Goal: Use online tool/utility

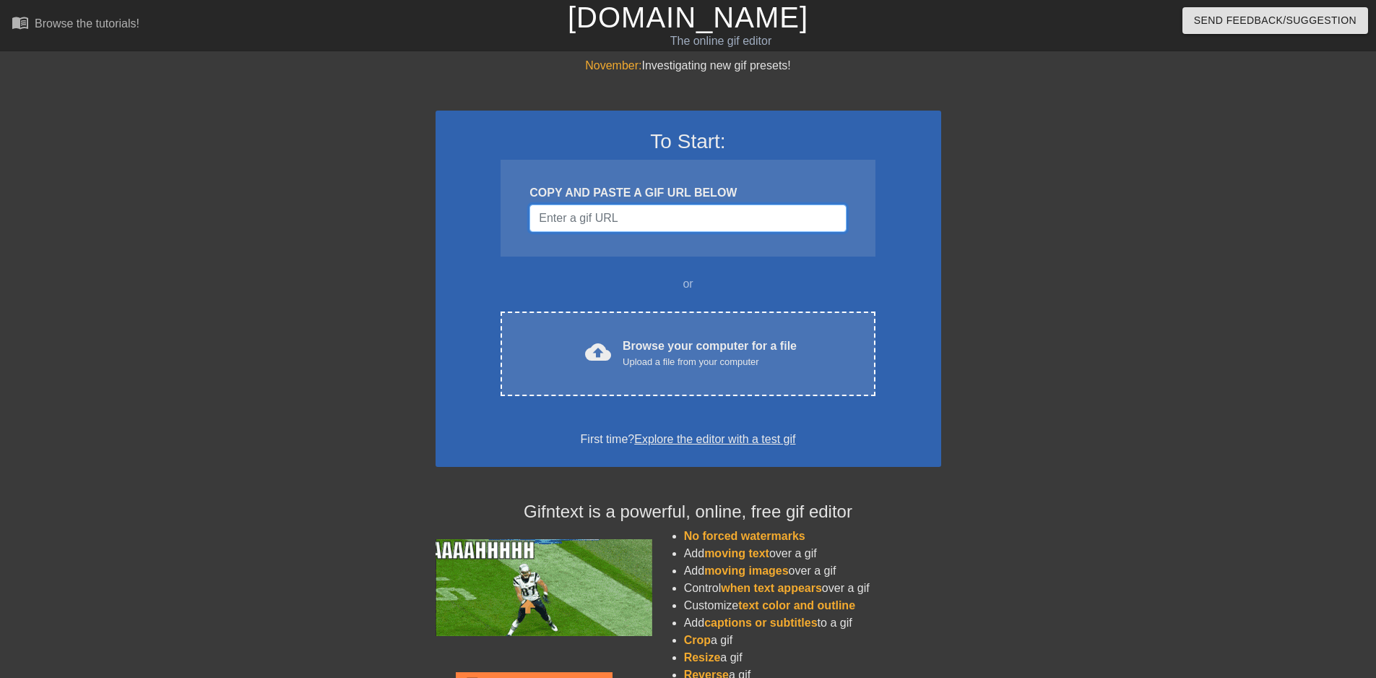
click at [629, 226] on input "Username" at bounding box center [687, 217] width 316 height 27
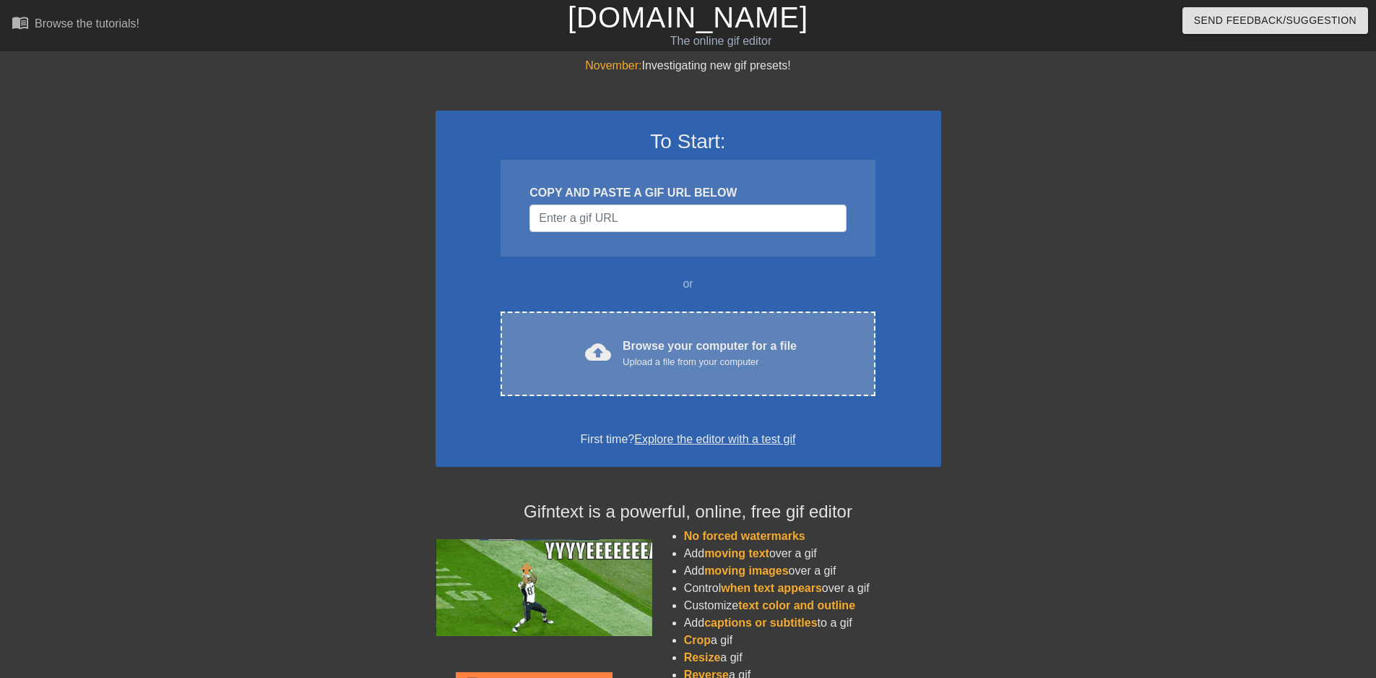
click at [669, 363] on div "Upload a file from your computer" at bounding box center [710, 362] width 174 height 14
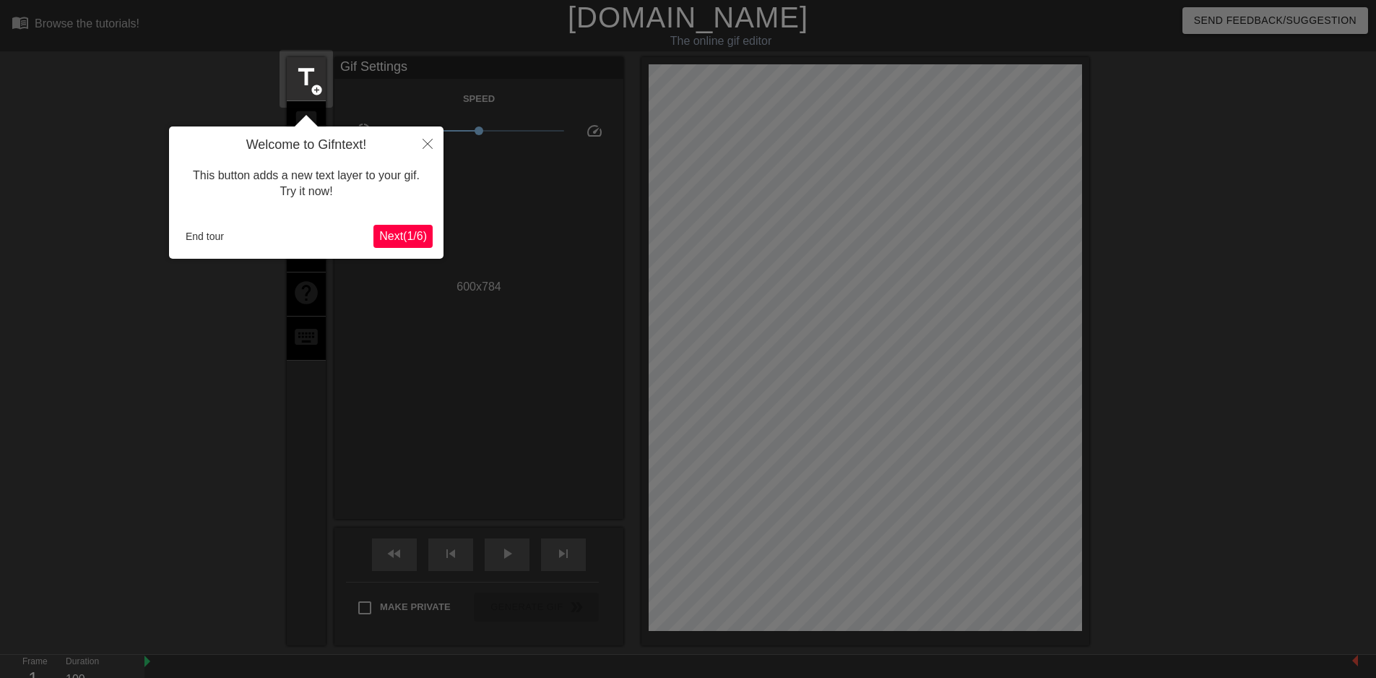
scroll to position [35, 0]
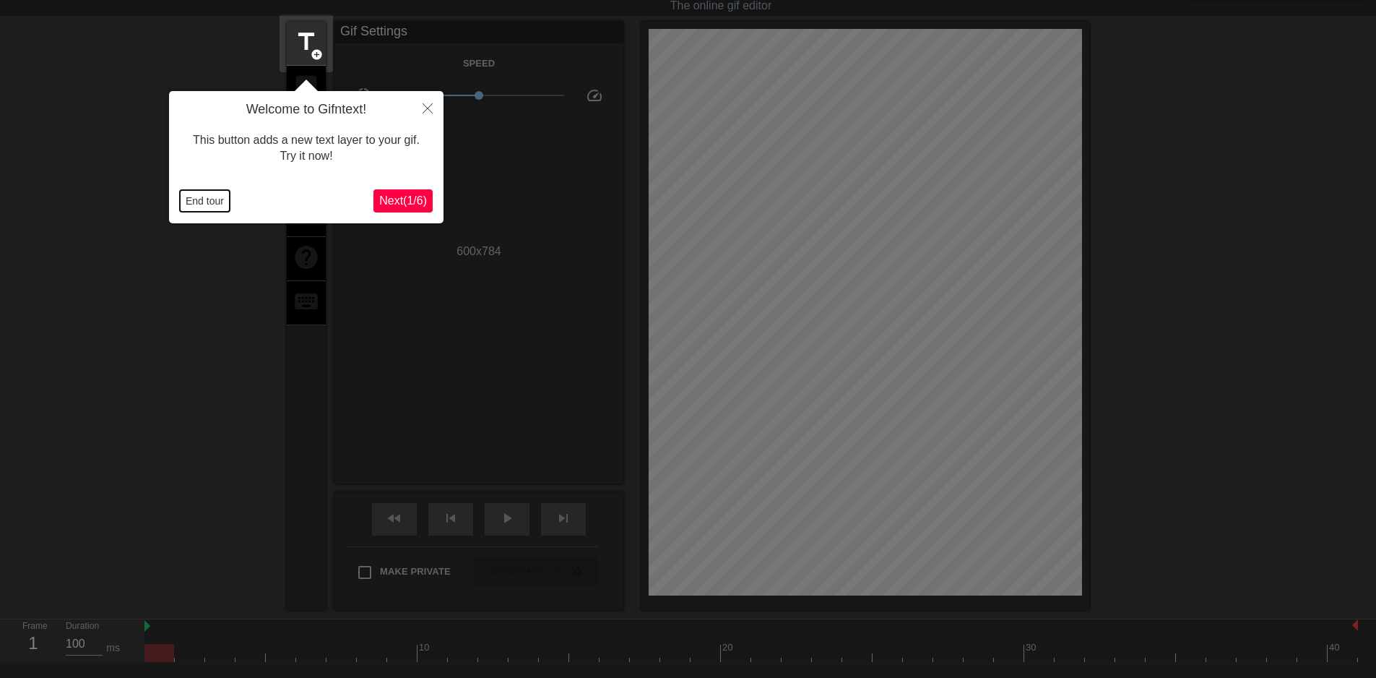
click at [215, 203] on button "End tour" at bounding box center [205, 201] width 50 height 22
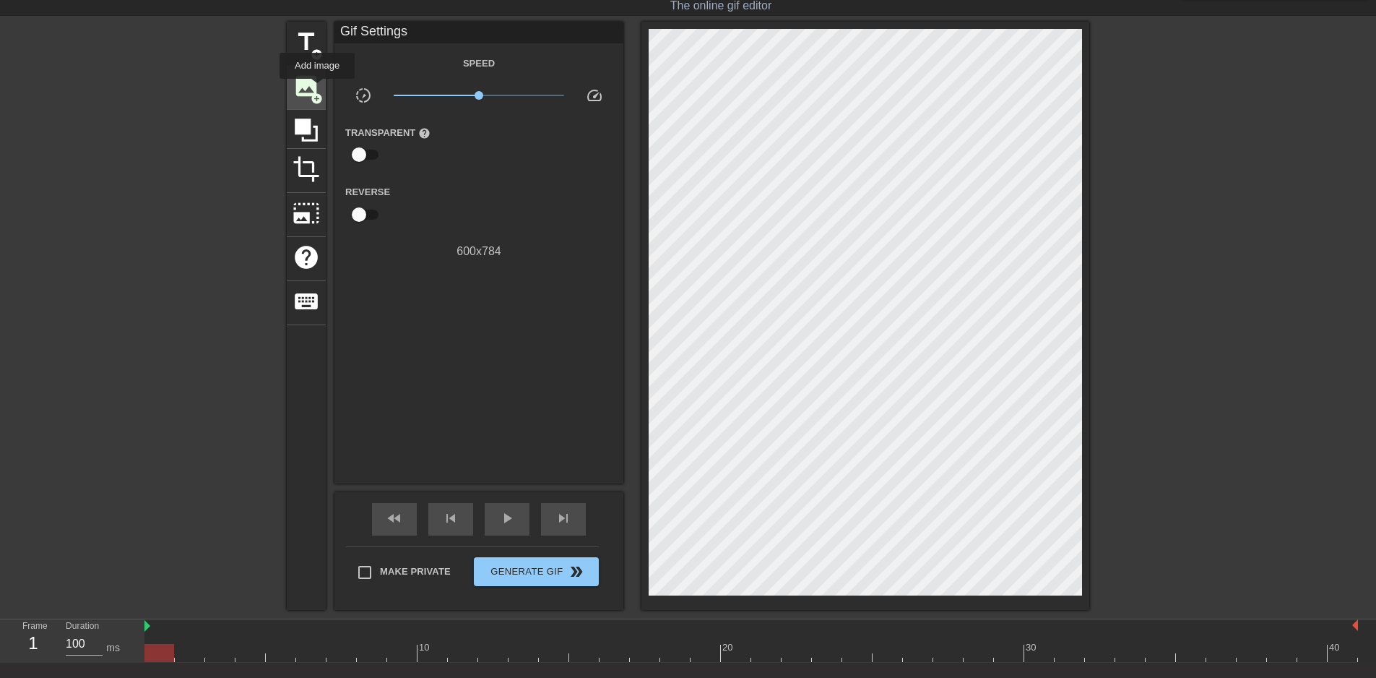
click at [314, 85] on span "image" at bounding box center [306, 85] width 27 height 27
click at [303, 119] on icon at bounding box center [306, 129] width 23 height 23
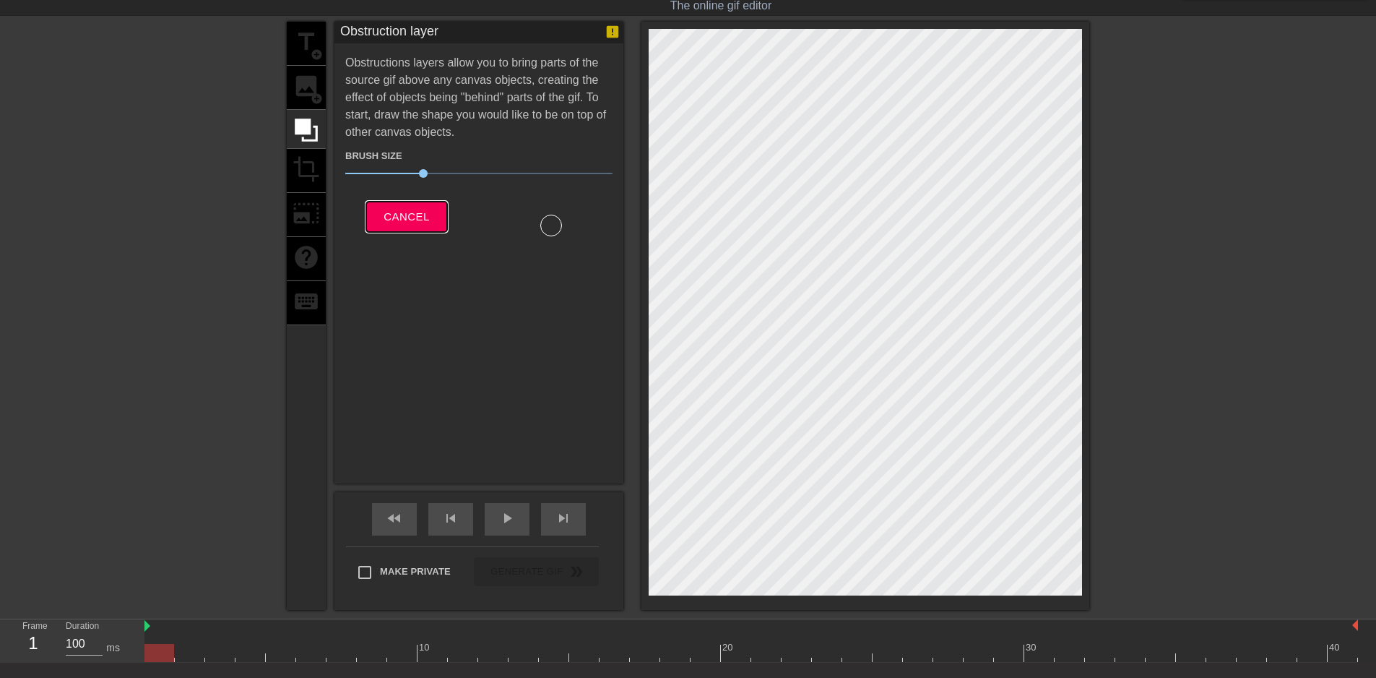
click at [412, 215] on span "Cancel" at bounding box center [407, 216] width 46 height 19
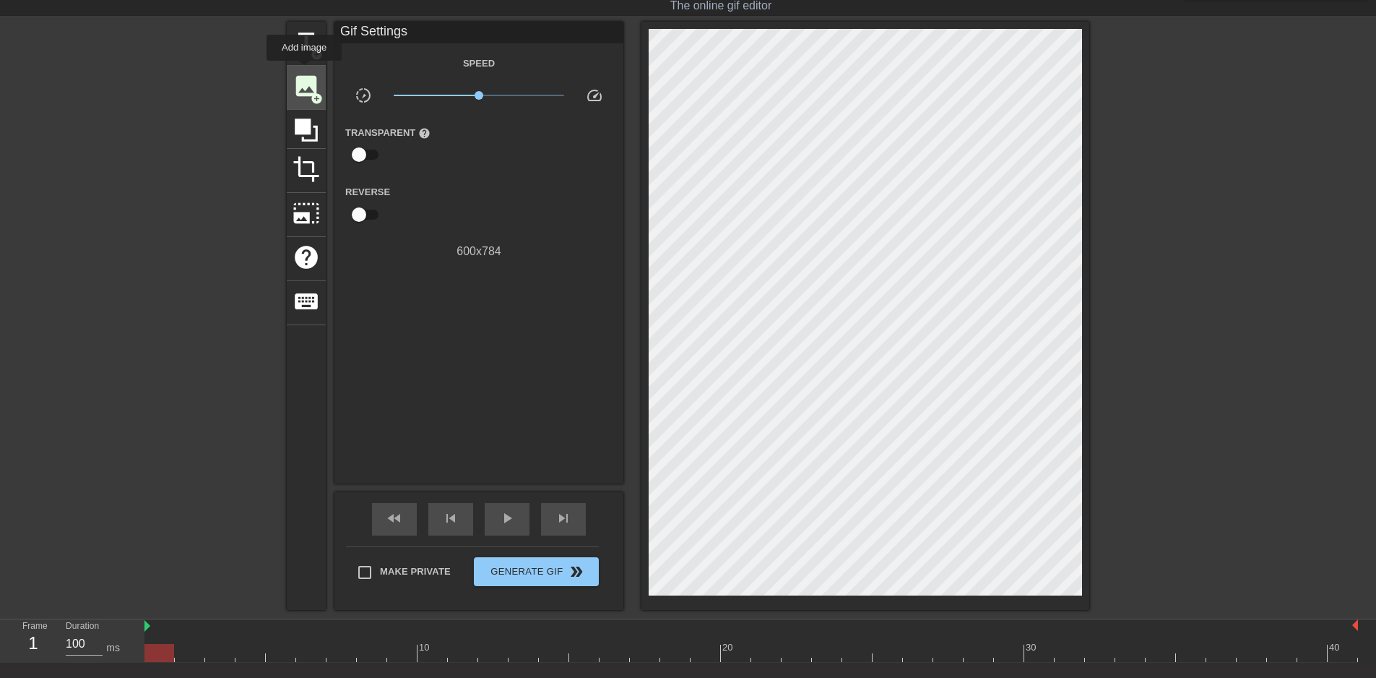
click at [306, 86] on span "image" at bounding box center [306, 85] width 27 height 27
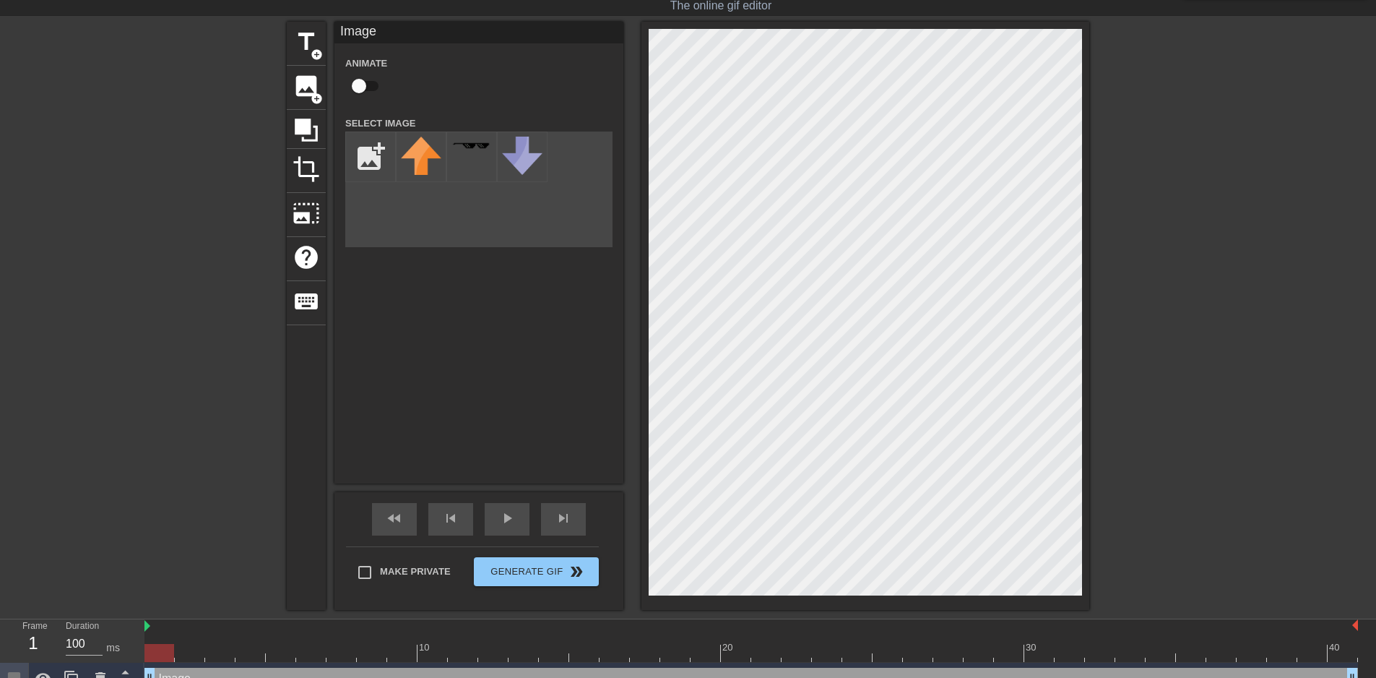
scroll to position [56, 0]
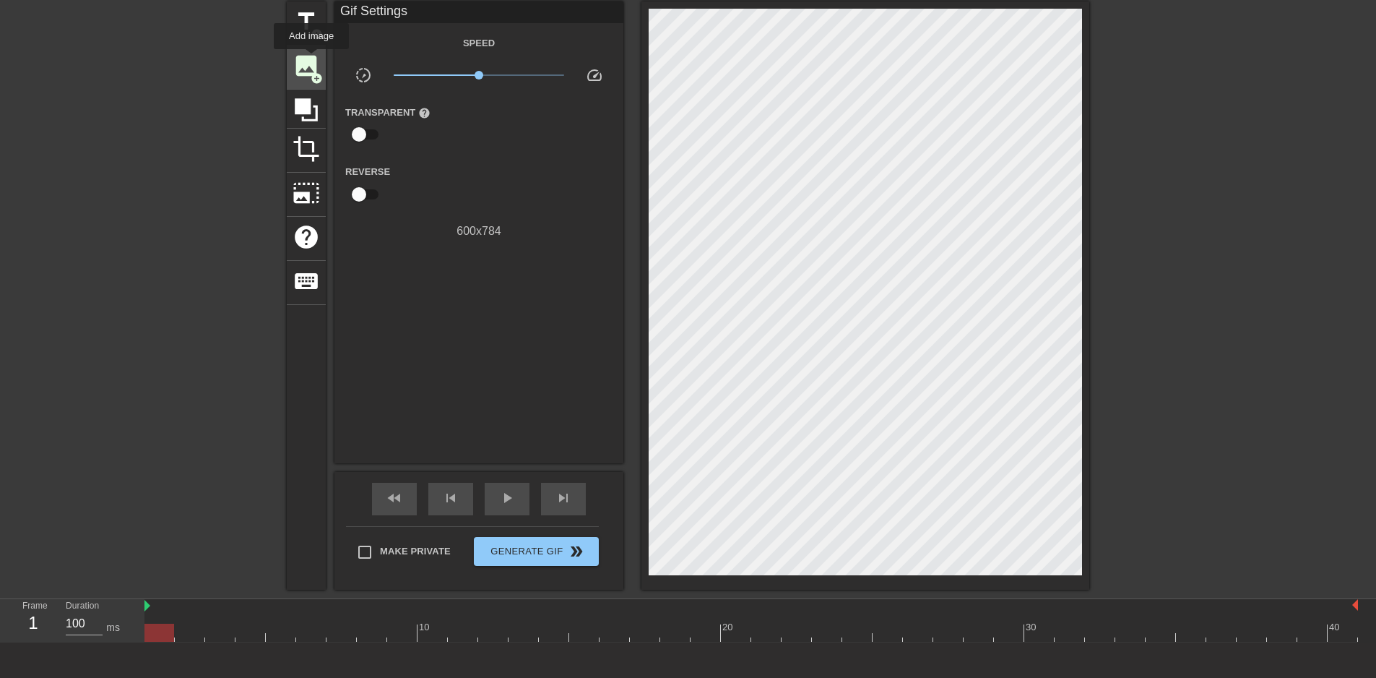
click at [308, 57] on span "image" at bounding box center [306, 65] width 27 height 27
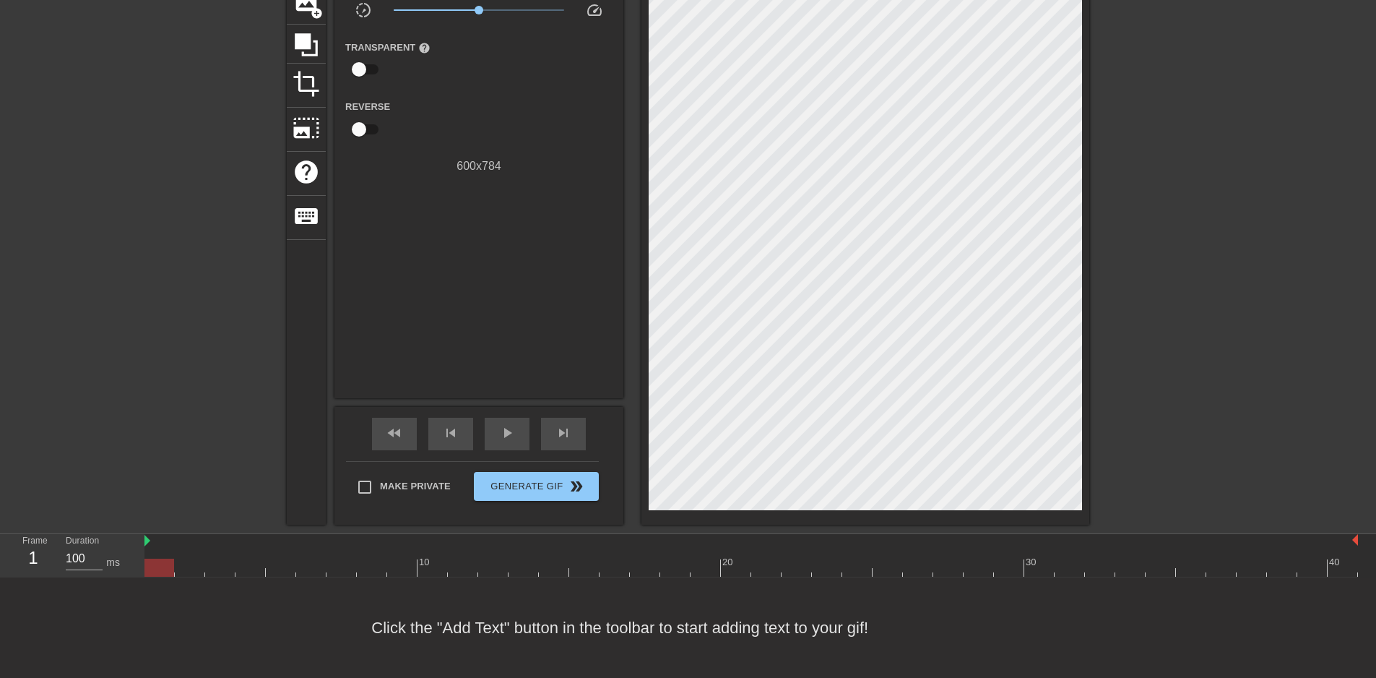
scroll to position [0, 0]
